Goal: Find specific page/section: Find specific page/section

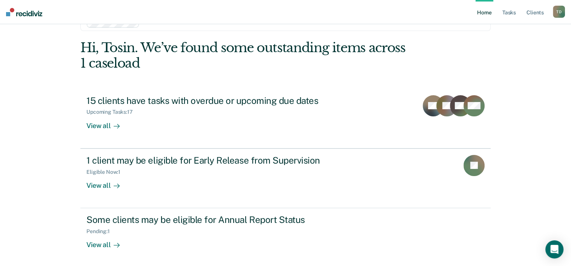
scroll to position [25, 0]
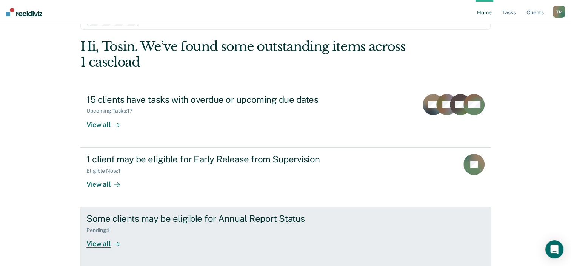
click at [104, 241] on div "View all" at bounding box center [107, 240] width 42 height 15
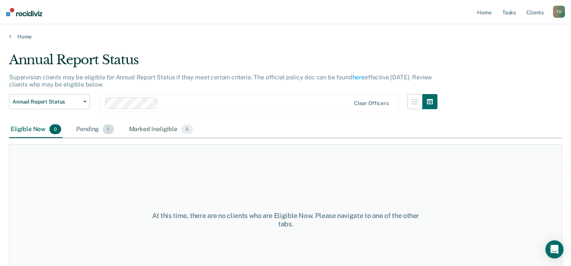
click at [92, 127] on div "Pending 1" at bounding box center [95, 129] width 40 height 17
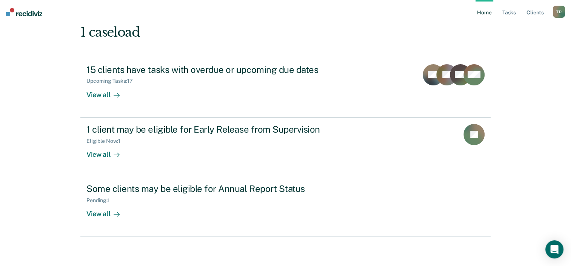
scroll to position [55, 0]
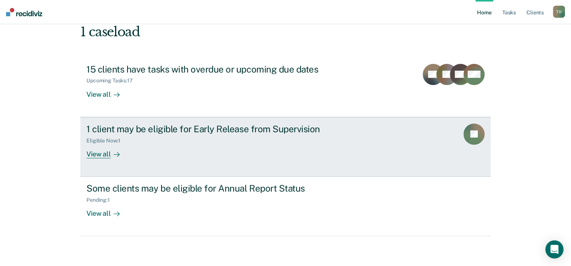
click at [104, 152] on div "View all" at bounding box center [107, 150] width 42 height 15
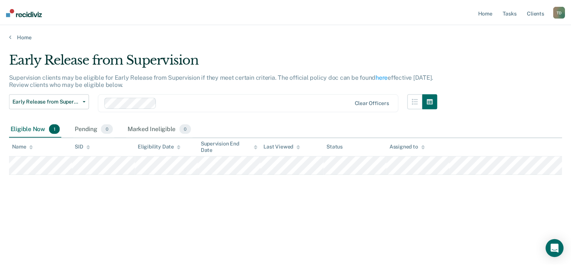
scroll to position [55, 0]
